Goal: Check status

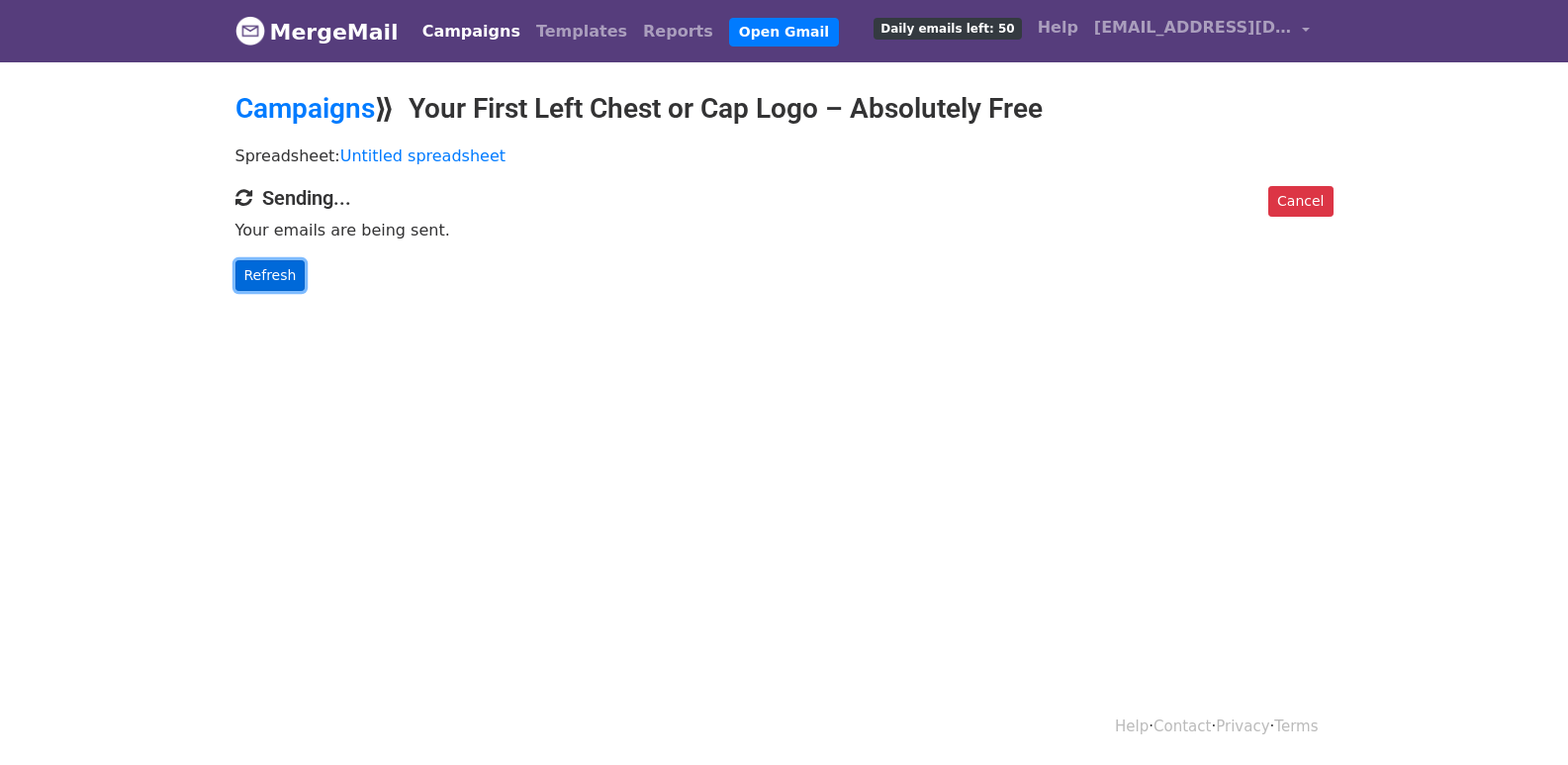
click at [239, 288] on link "Refresh" at bounding box center [271, 276] width 70 height 31
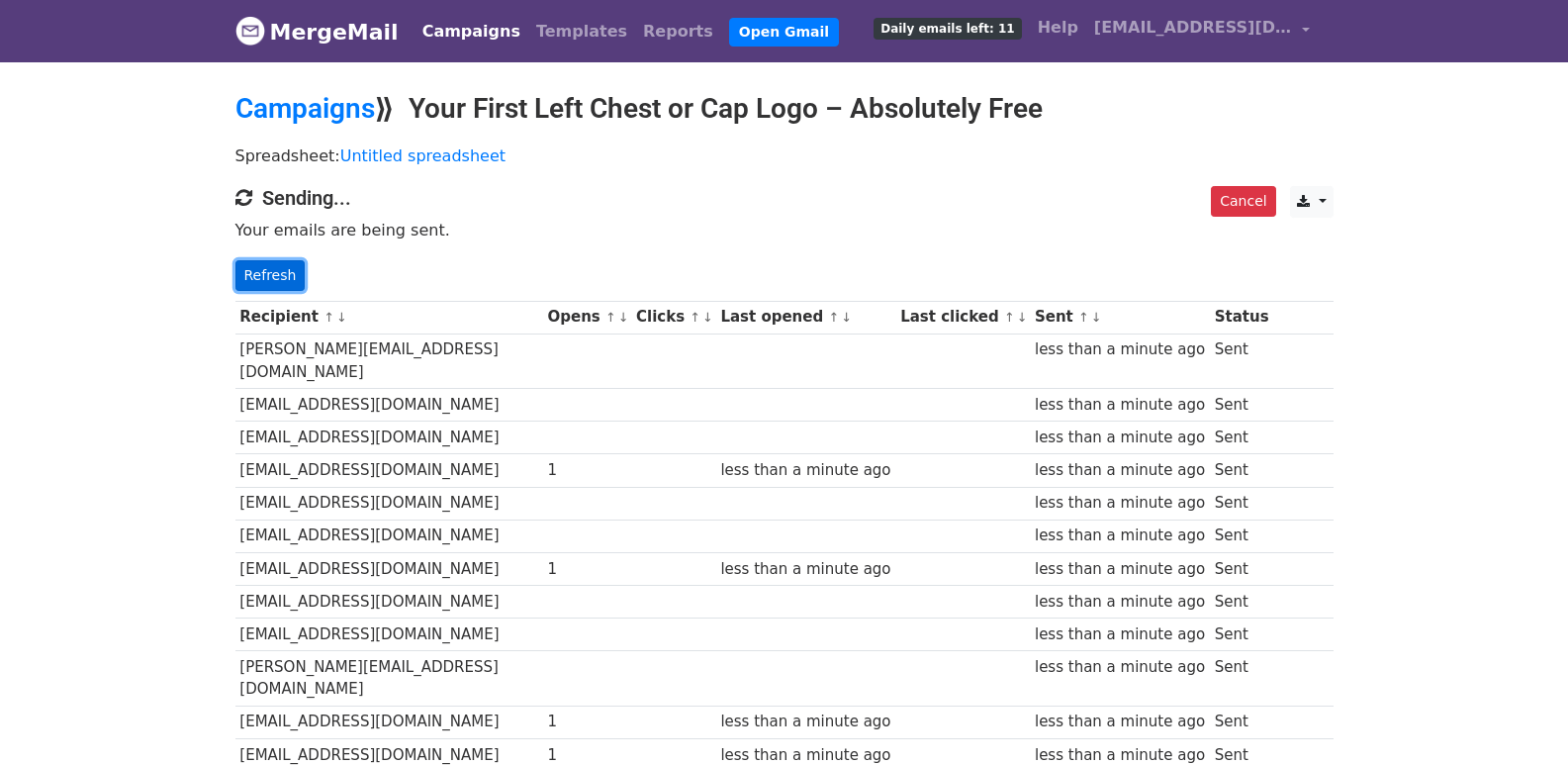
click at [271, 278] on link "Refresh" at bounding box center [271, 276] width 70 height 31
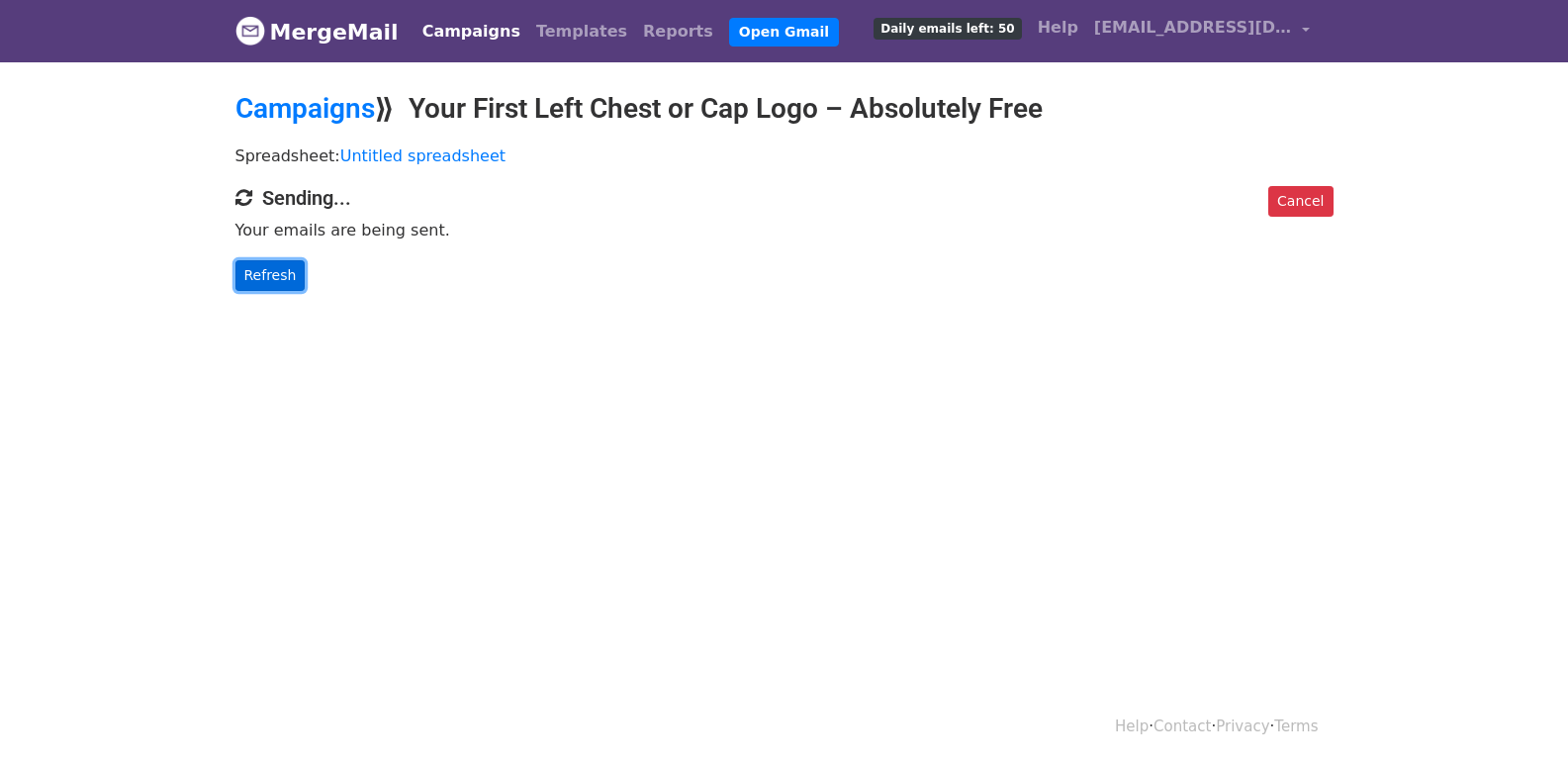
click at [284, 268] on link "Refresh" at bounding box center [271, 276] width 70 height 31
